Goal: Navigation & Orientation: Find specific page/section

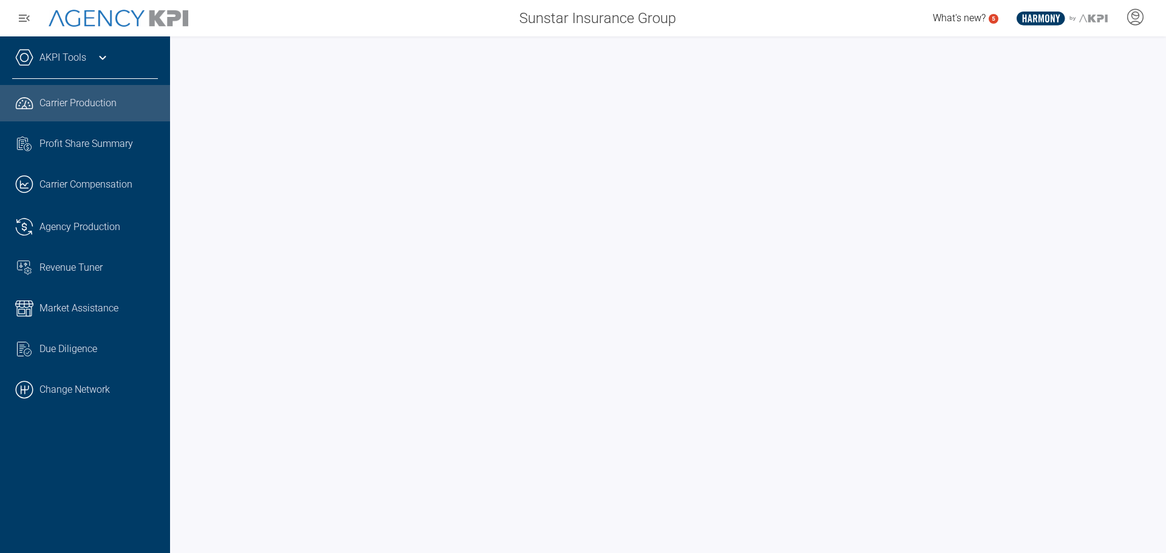
drag, startPoint x: 76, startPoint y: 388, endPoint x: 115, endPoint y: 371, distance: 42.4
click at [76, 388] on link ".cls-1{fill:none;stroke:#000;stroke-linecap:round;stroke-linejoin:round;stroke-…" at bounding box center [85, 390] width 170 height 36
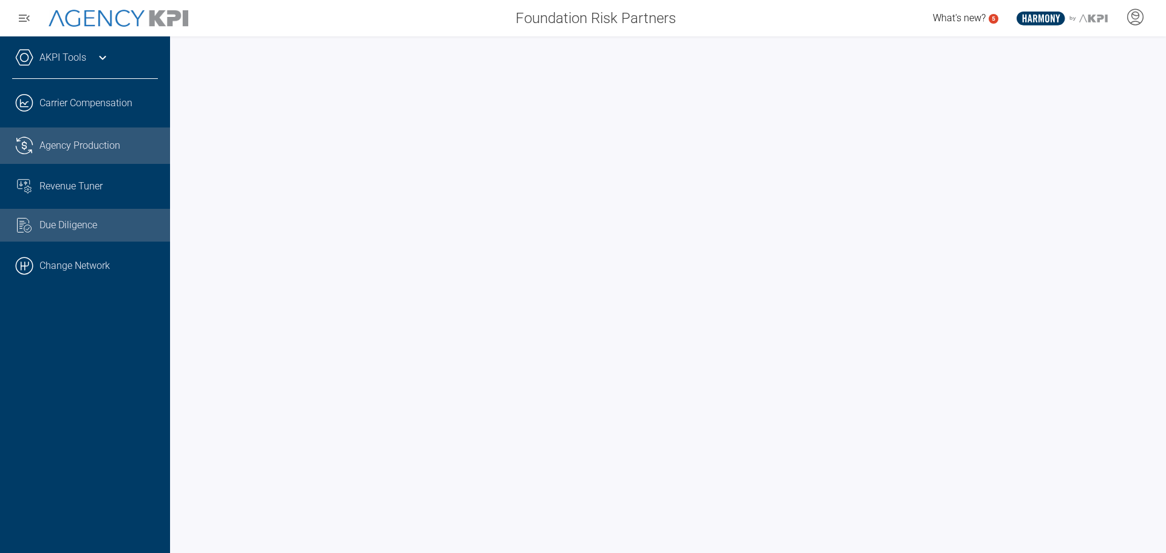
click at [70, 146] on span "Agency Production" at bounding box center [79, 146] width 81 height 15
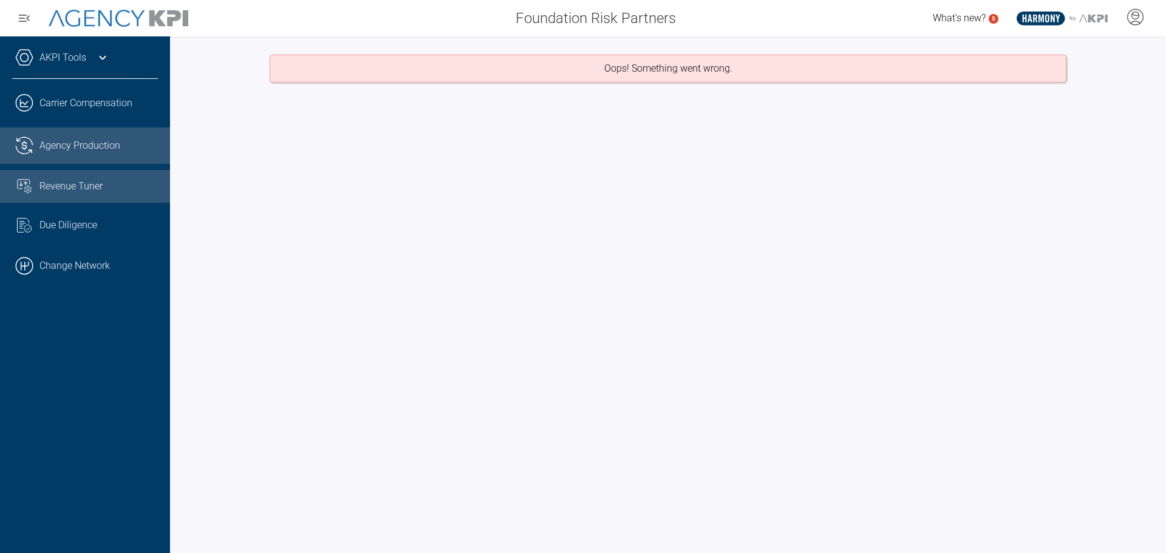
click at [62, 194] on link "Revenue Tuner" at bounding box center [85, 186] width 170 height 33
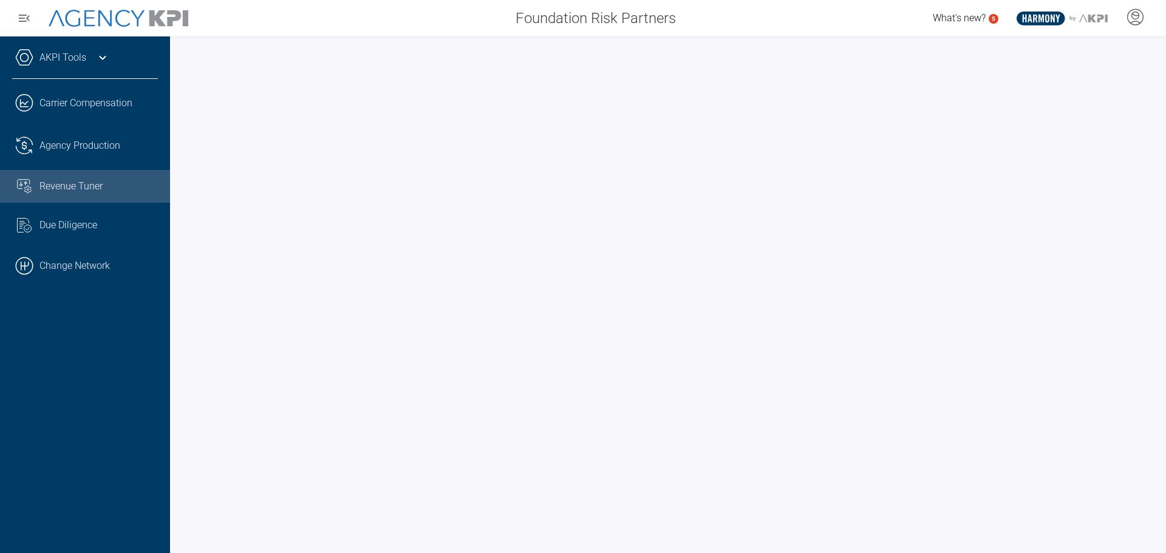
click at [75, 63] on link "AKPI Tools" at bounding box center [62, 57] width 47 height 15
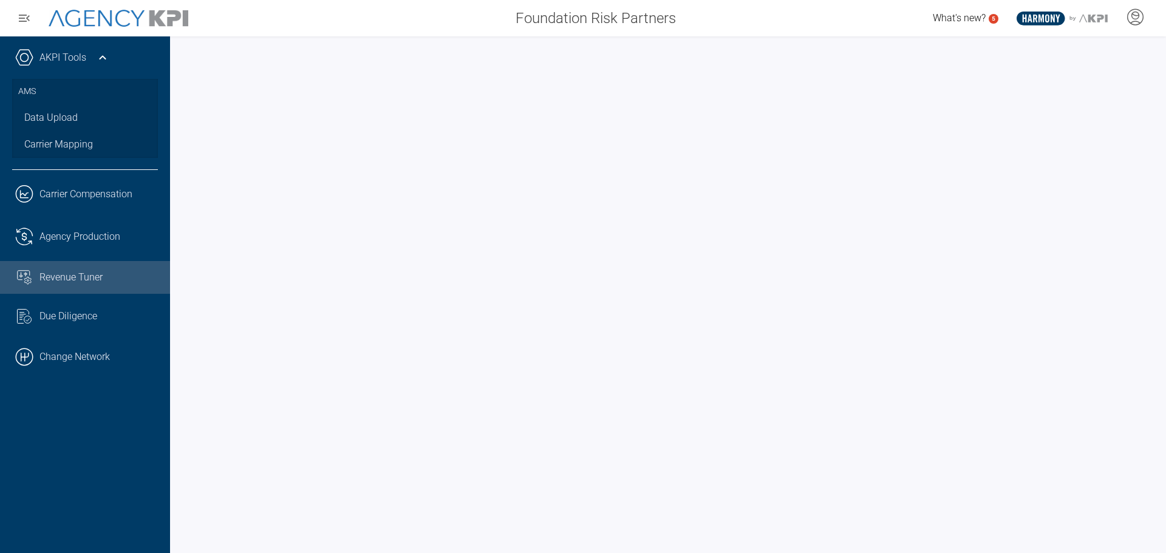
click at [75, 63] on link "AKPI Tools" at bounding box center [62, 57] width 47 height 15
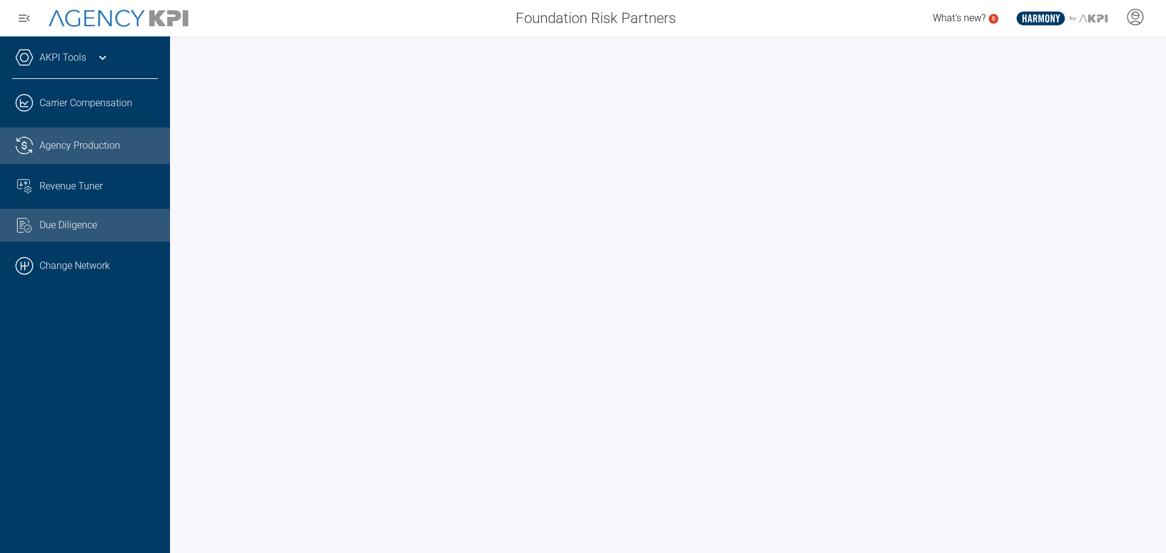
click at [88, 147] on span "Agency Production" at bounding box center [79, 146] width 81 height 15
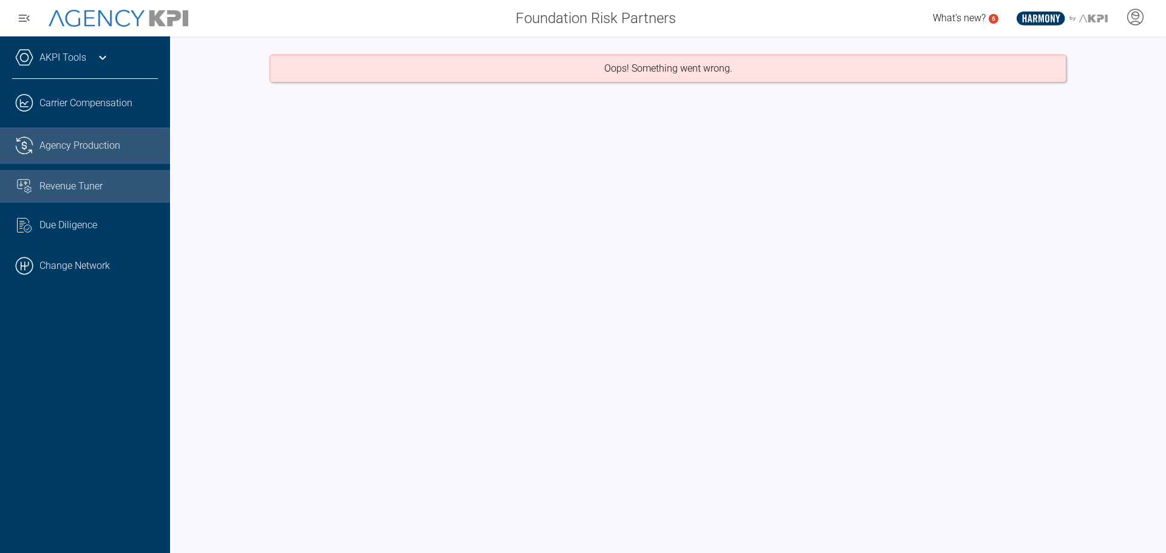
click at [72, 186] on span "Revenue Tuner" at bounding box center [70, 186] width 63 height 15
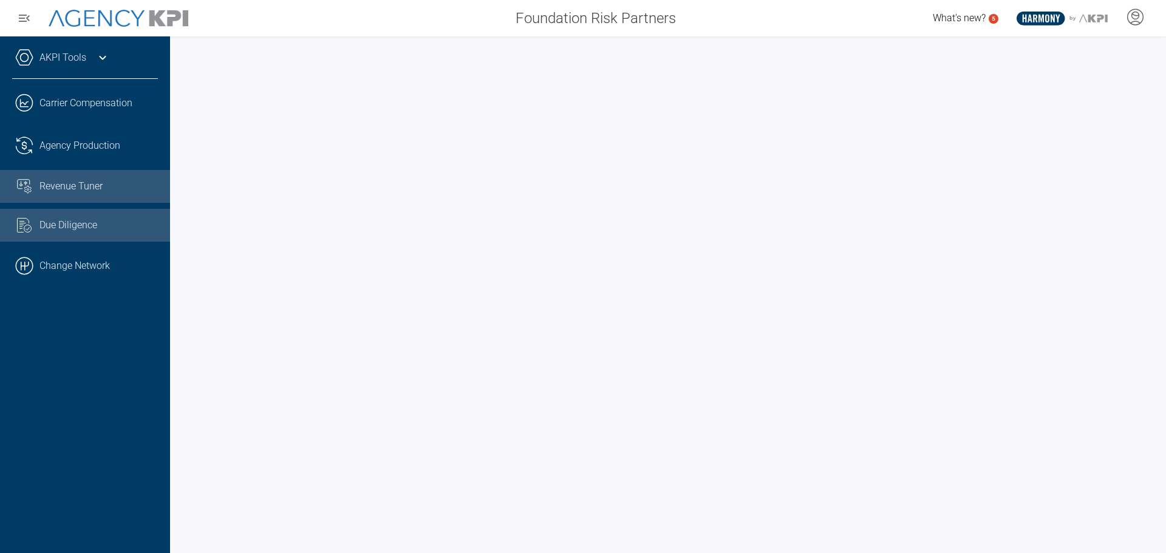
click at [78, 223] on span "Due Diligence" at bounding box center [68, 225] width 58 height 15
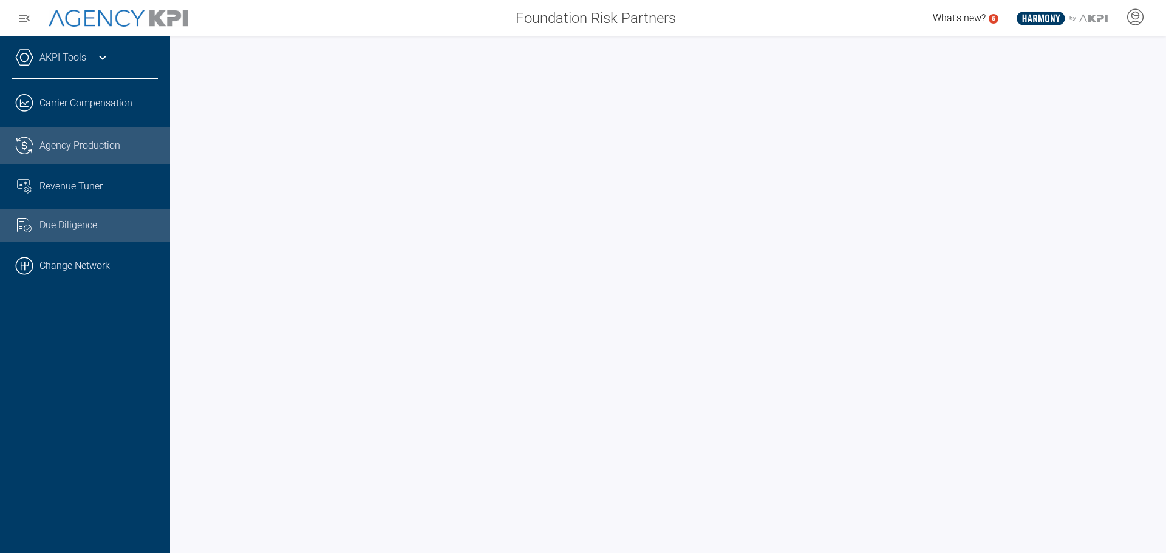
click at [78, 145] on span "Agency Production" at bounding box center [79, 146] width 81 height 15
click at [79, 156] on link ".cls-1{fill:none;stroke:#221f20;stroke-linecap:round;stroke-linejoin:round;stro…" at bounding box center [85, 146] width 170 height 36
click at [78, 224] on span "Due Diligence" at bounding box center [68, 225] width 58 height 15
